Goal: Task Accomplishment & Management: Use online tool/utility

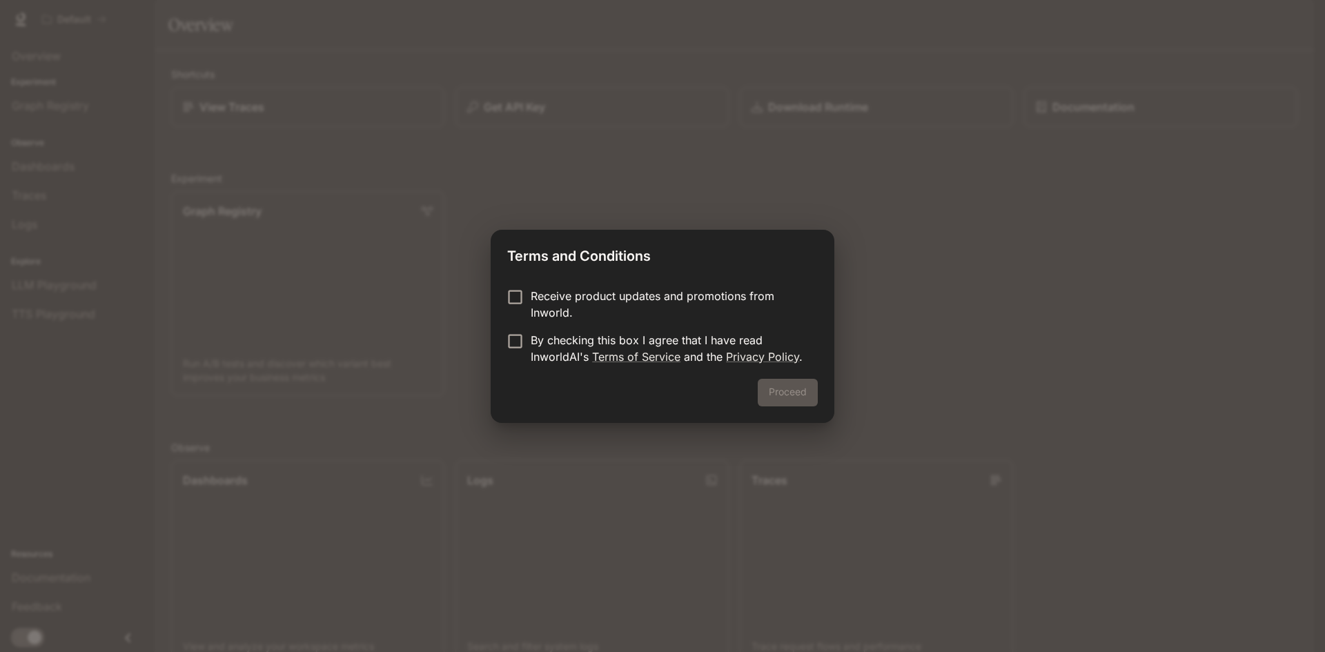
click at [588, 294] on p "Receive product updates and promotions from Inworld." at bounding box center [669, 304] width 276 height 33
click at [554, 340] on p "By checking this box I agree that I have read InworldAI's Terms of Service and …" at bounding box center [669, 348] width 276 height 33
click at [790, 390] on button "Proceed" at bounding box center [788, 393] width 60 height 28
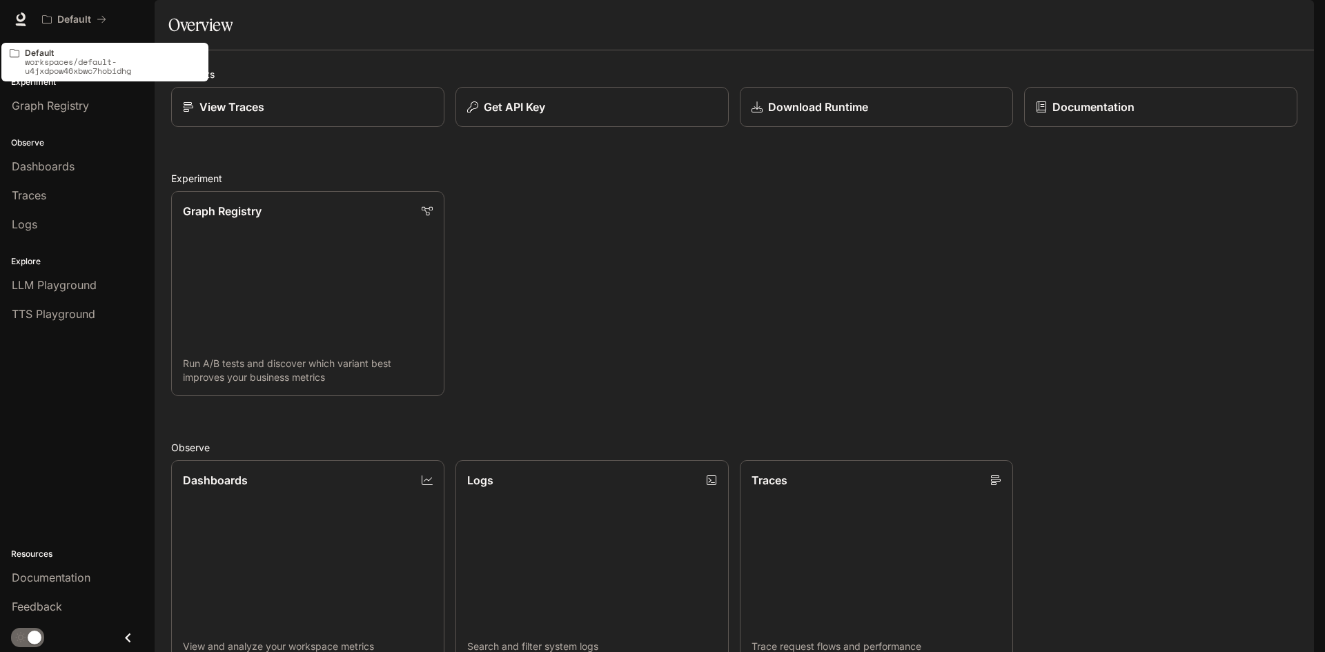
click at [10, 51] on icon at bounding box center [15, 53] width 10 height 8
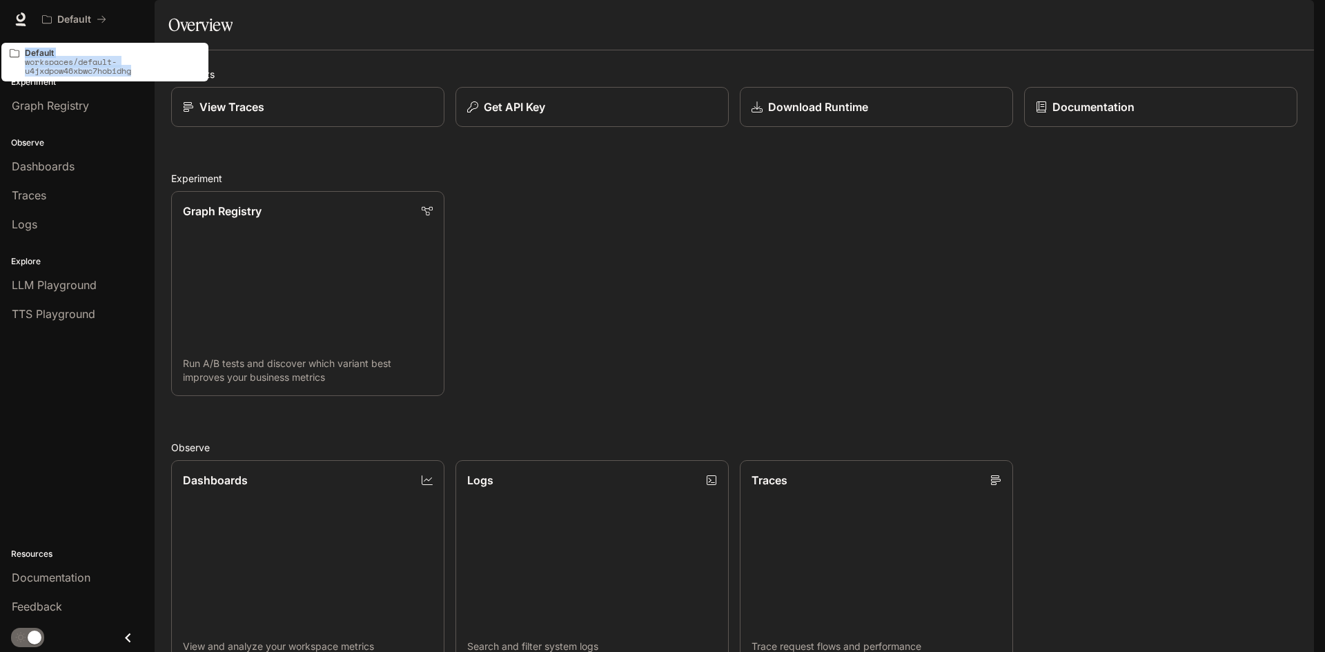
drag, startPoint x: 10, startPoint y: 51, endPoint x: 72, endPoint y: 75, distance: 66.6
click at [72, 75] on div "Default workspaces/default-u4jxdpow46xbwc7hobidhg" at bounding box center [105, 62] width 196 height 33
click at [72, 75] on p "workspaces/default-u4jxdpow46xbwc7hobidhg" at bounding box center [112, 66] width 175 height 18
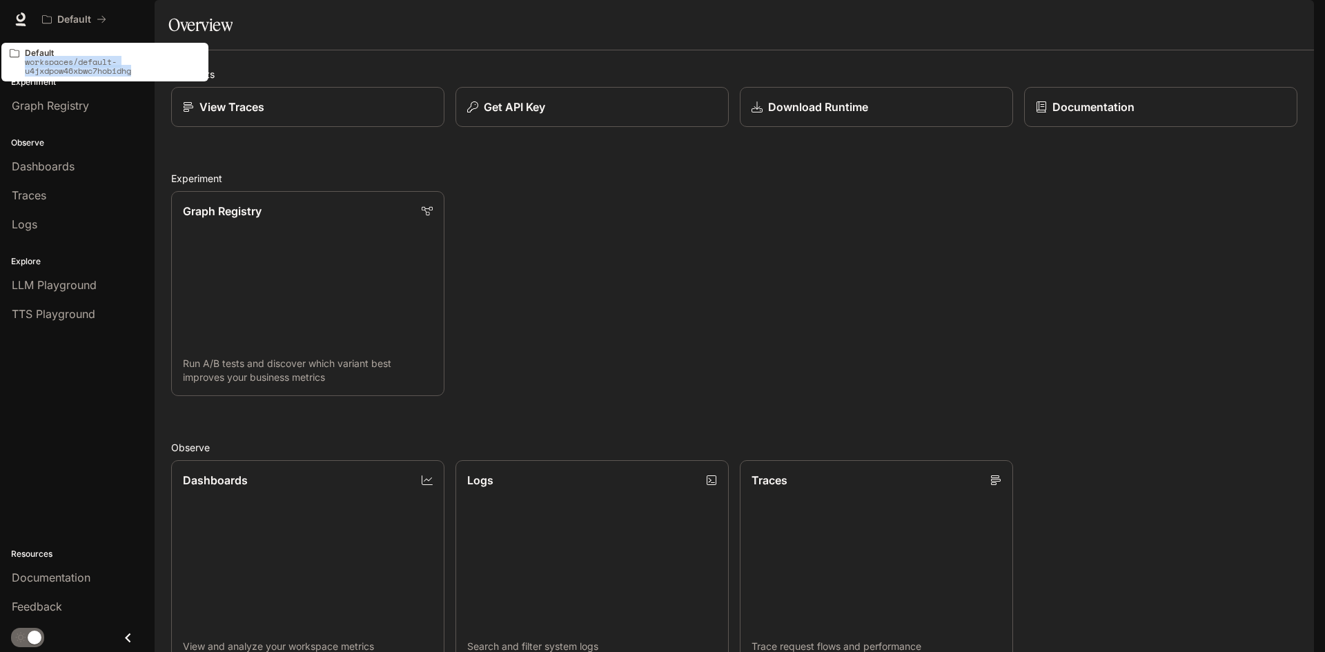
click at [72, 75] on p "workspaces/default-u4jxdpow46xbwc7hobidhg" at bounding box center [112, 66] width 175 height 18
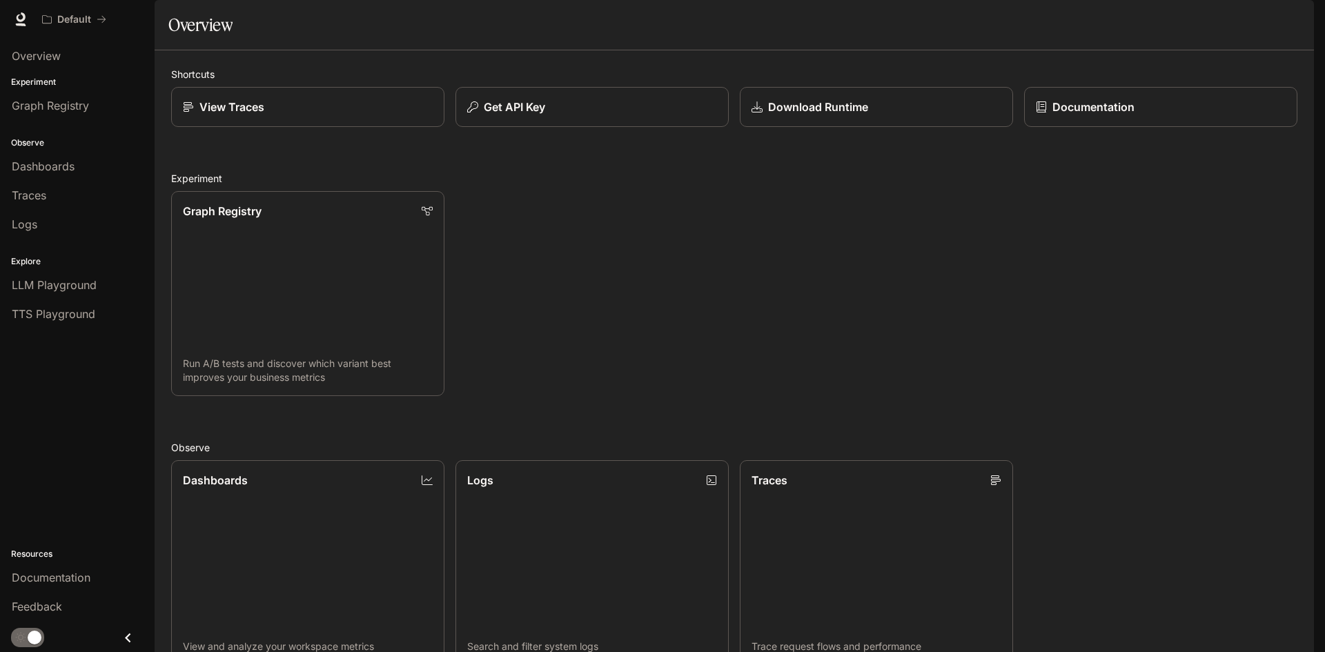
click at [118, 133] on div "Observe Dashboards Traces Logs" at bounding box center [77, 182] width 155 height 119
